Goal: Task Accomplishment & Management: Manage account settings

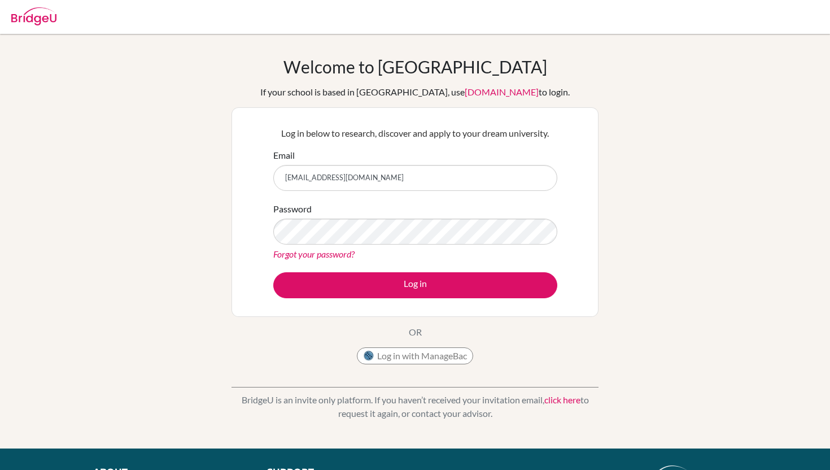
type input "[EMAIL_ADDRESS][DOMAIN_NAME]"
click at [414, 358] on button "Log in with ManageBac" at bounding box center [415, 355] width 116 height 17
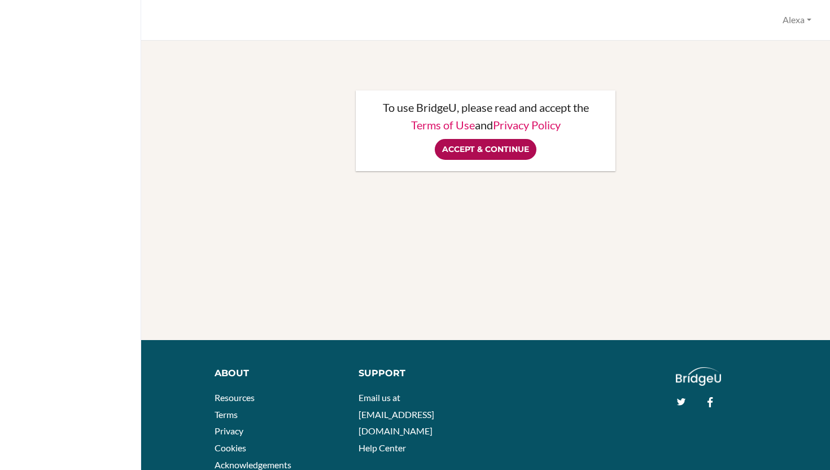
click at [470, 157] on input "Accept & Continue" at bounding box center [486, 149] width 102 height 21
